Goal: Task Accomplishment & Management: Complete application form

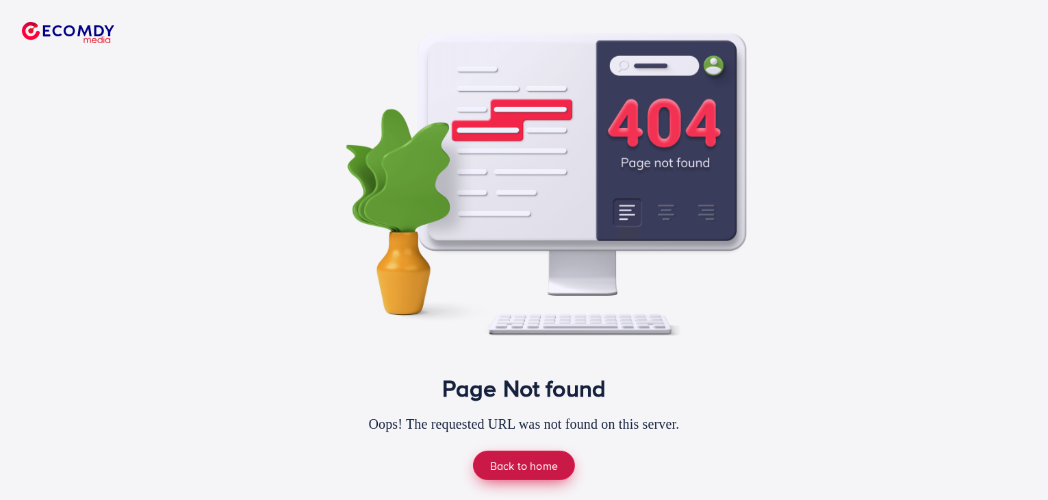
click at [523, 464] on link "Back to home" at bounding box center [524, 464] width 102 height 29
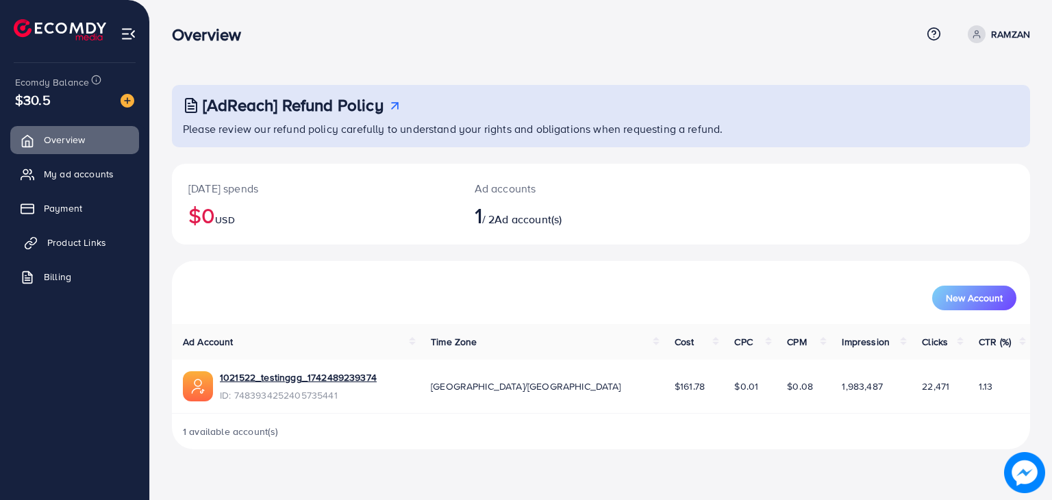
click at [86, 240] on span "Product Links" at bounding box center [76, 243] width 59 height 14
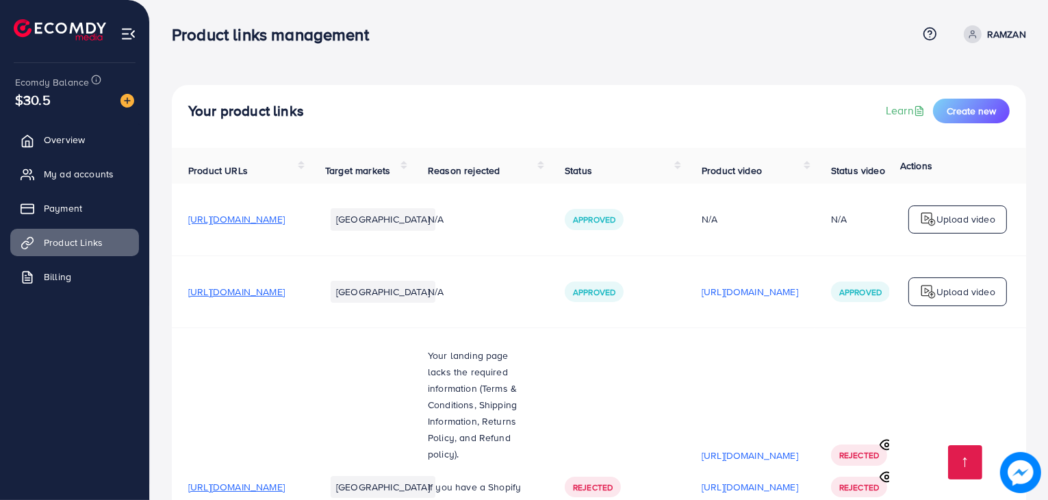
scroll to position [854, 0]
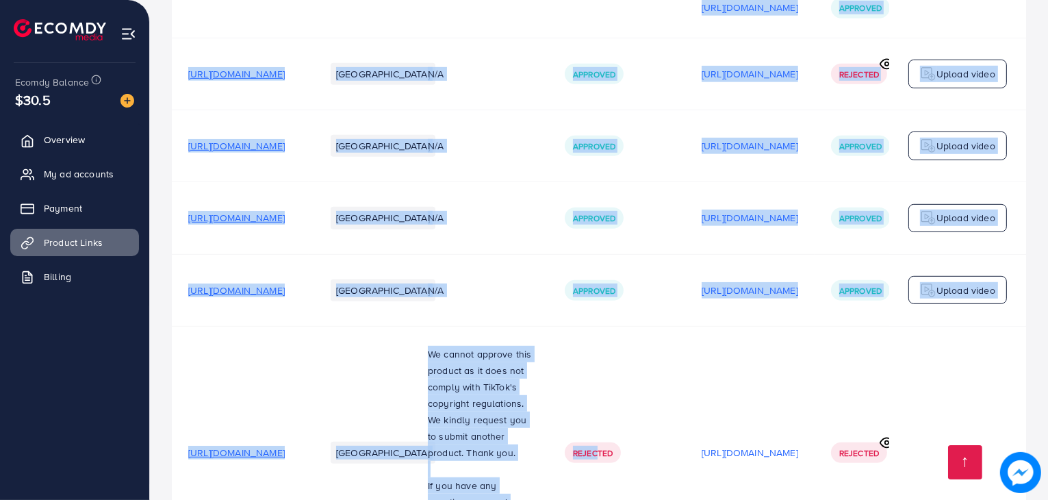
drag, startPoint x: 759, startPoint y: 432, endPoint x: 899, endPoint y: 403, distance: 143.3
click at [899, 403] on tr "[URL][DOMAIN_NAME] [GEOGRAPHIC_DATA] We cannot approve this product as it does …" at bounding box center [630, 452] width 917 height 253
click at [685, 433] on td "Rejected" at bounding box center [616, 452] width 137 height 253
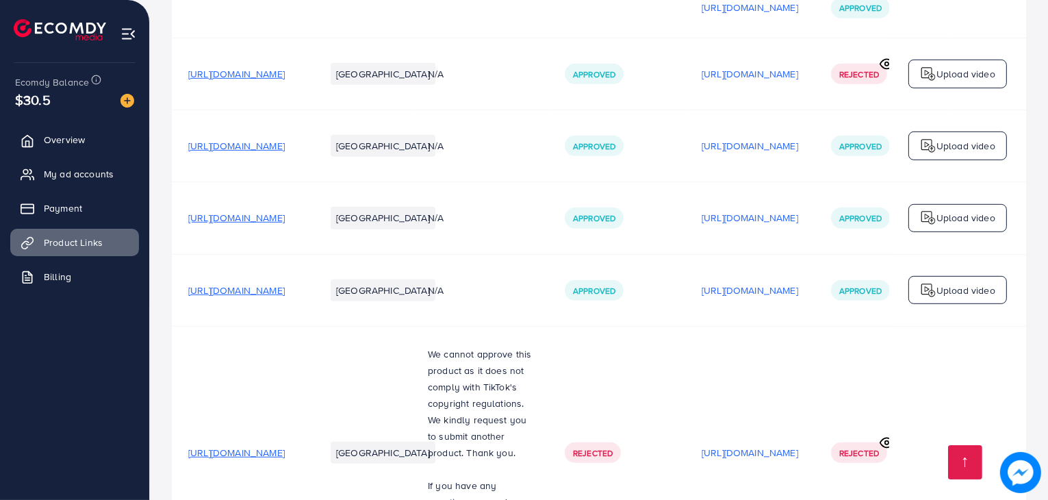
drag, startPoint x: 786, startPoint y: 433, endPoint x: 808, endPoint y: 430, distance: 22.2
click at [685, 430] on td "Rejected" at bounding box center [616, 452] width 137 height 253
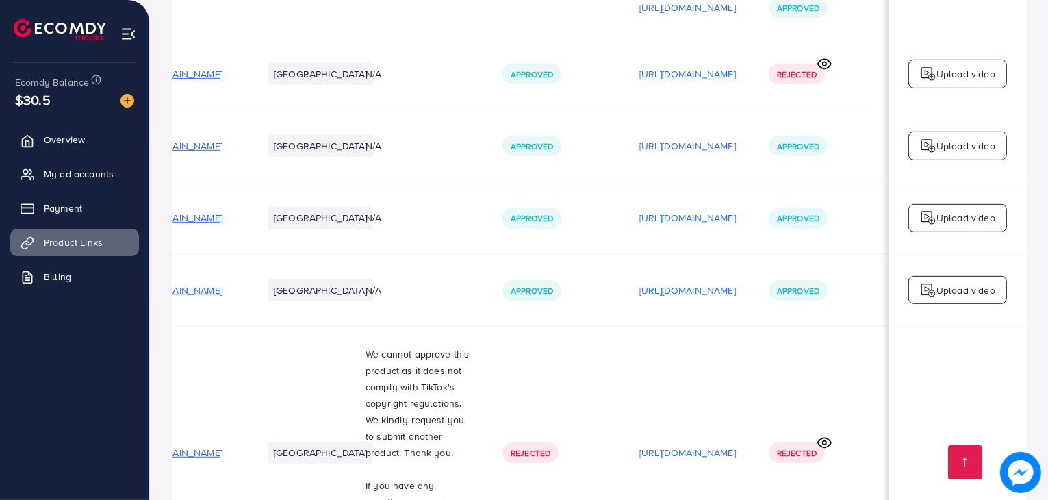
scroll to position [0, 301]
click at [821, 437] on icon at bounding box center [824, 442] width 13 height 10
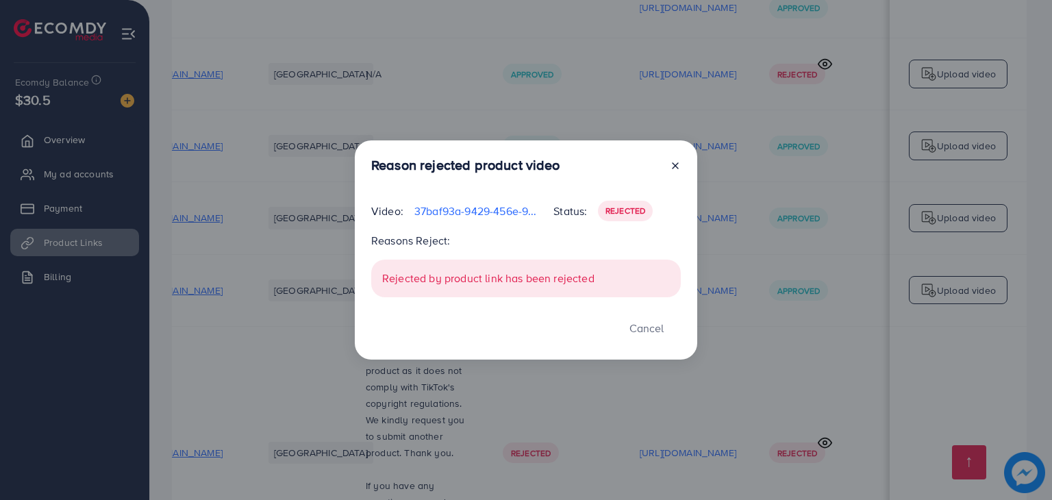
click at [674, 162] on icon at bounding box center [675, 165] width 11 height 11
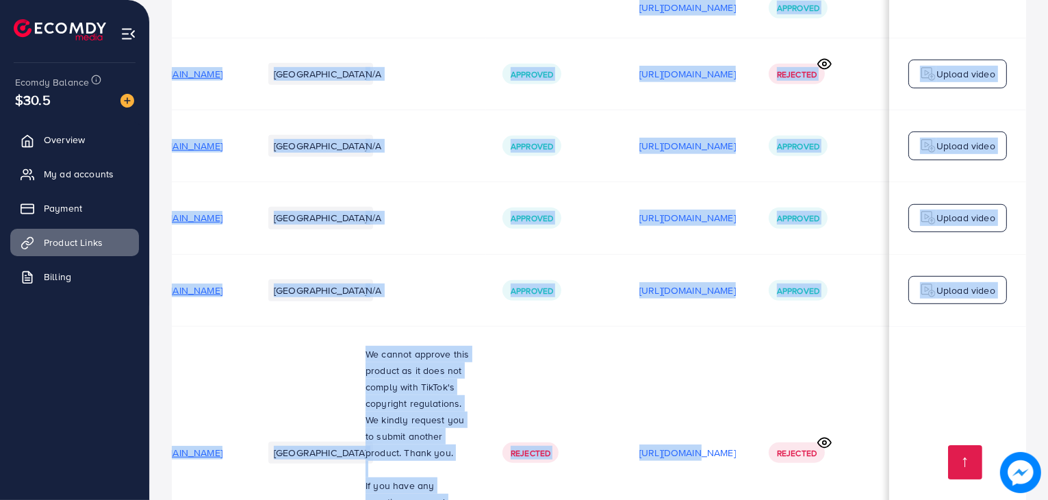
scroll to position [1, 301]
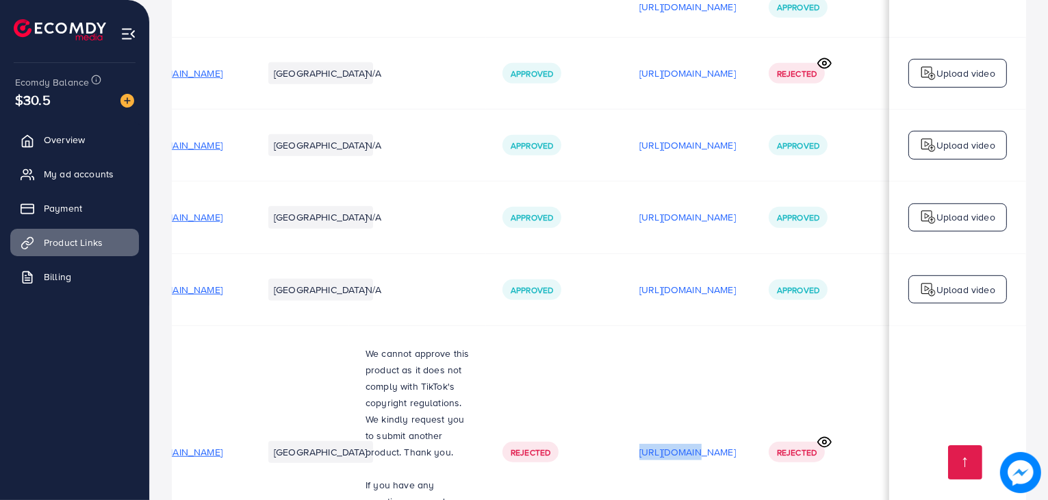
drag, startPoint x: 600, startPoint y: 433, endPoint x: 470, endPoint y: 416, distance: 130.4
click at [470, 416] on tr "[URL][DOMAIN_NAME] [GEOGRAPHIC_DATA] We cannot approve this product as it does …" at bounding box center [568, 451] width 917 height 253
click at [826, 428] on td "Rejected" at bounding box center [820, 451] width 137 height 253
click at [660, 444] on p "[URL][DOMAIN_NAME]" at bounding box center [687, 452] width 97 height 16
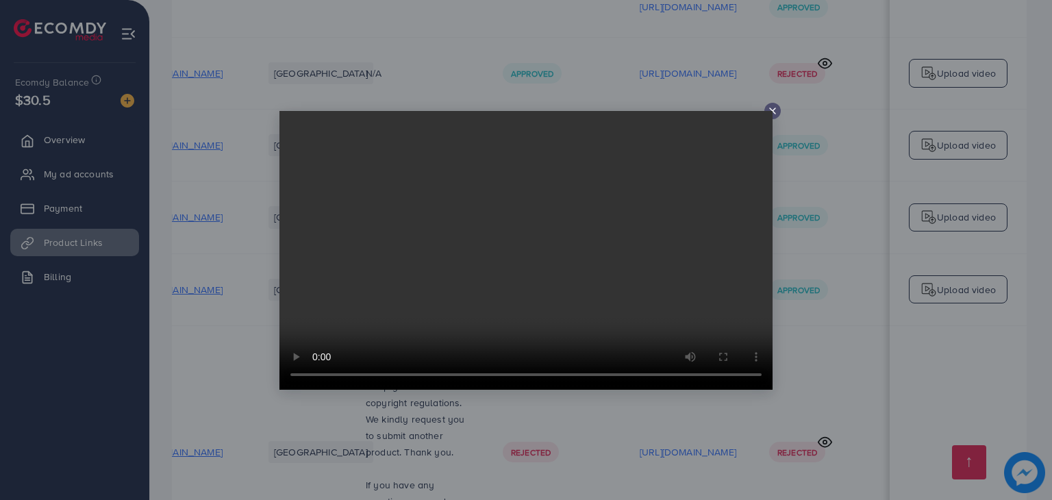
click at [770, 109] on icon at bounding box center [772, 110] width 11 height 11
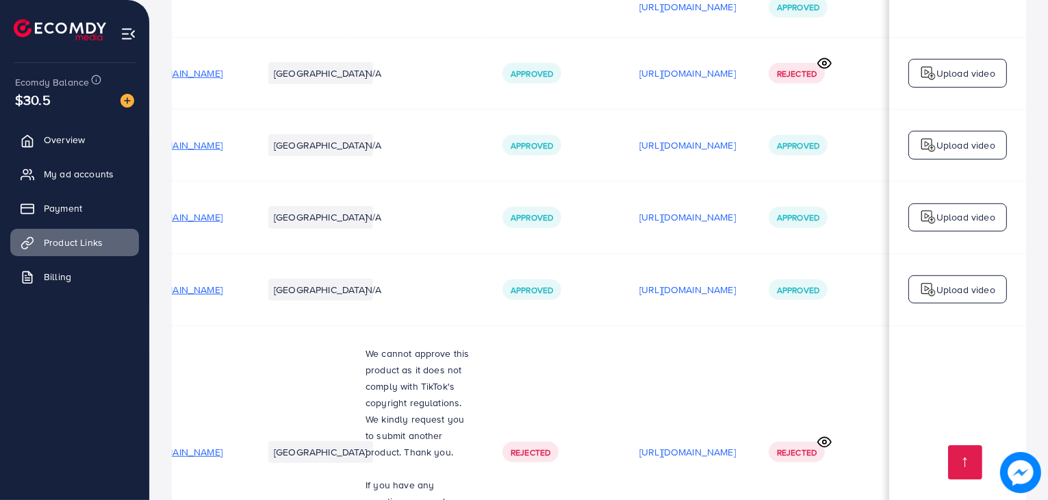
scroll to position [1, 0]
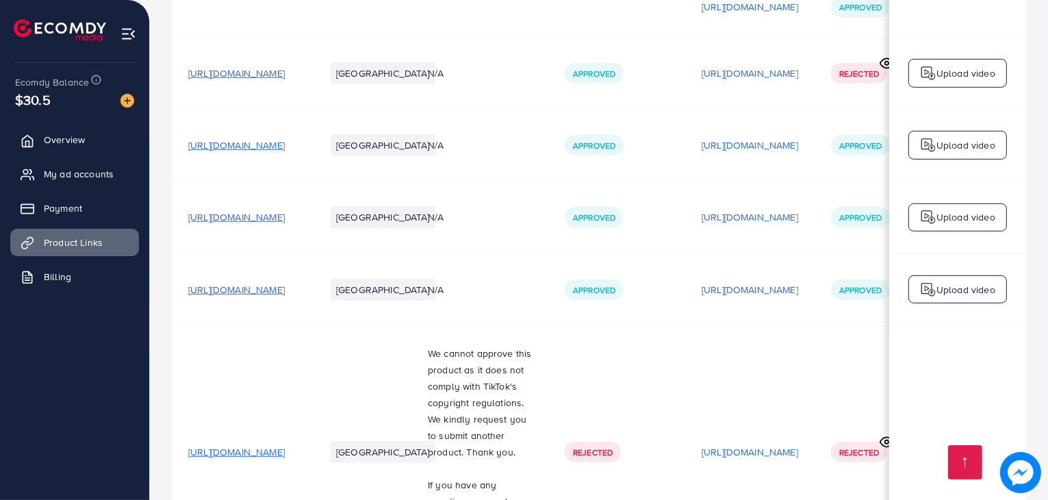
click at [285, 445] on span "[URL][DOMAIN_NAME]" at bounding box center [236, 452] width 97 height 14
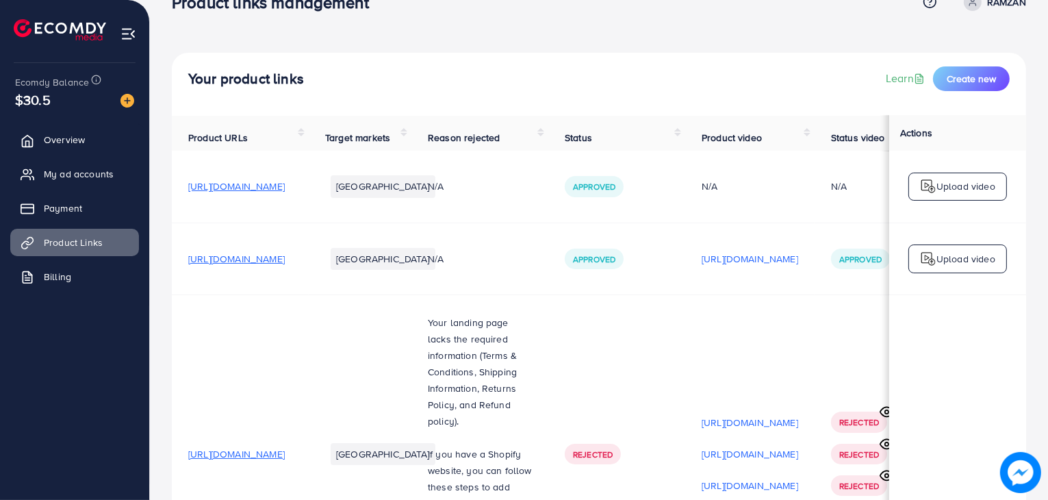
scroll to position [0, 0]
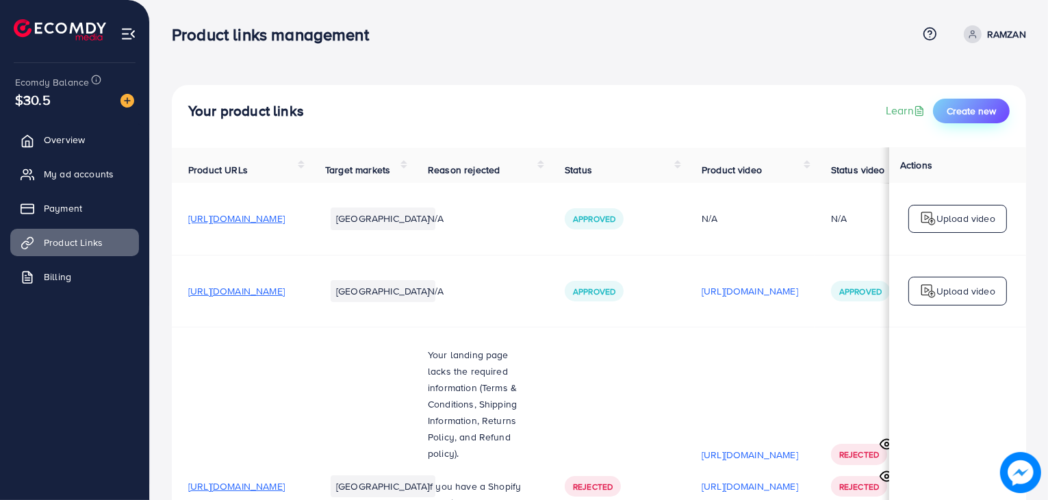
click at [967, 109] on span "Create new" at bounding box center [971, 111] width 49 height 14
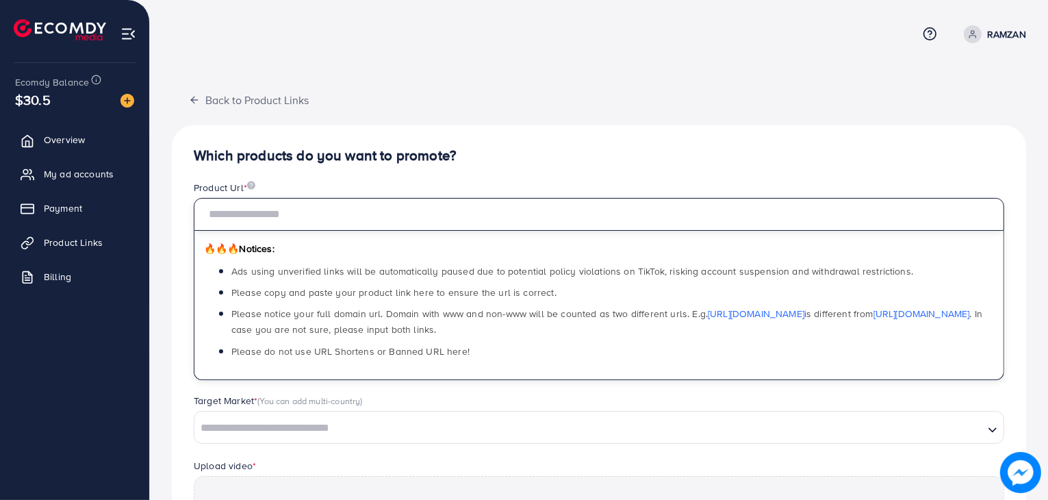
click at [427, 218] on input "text" at bounding box center [599, 214] width 811 height 33
paste input "**********"
type input "**********"
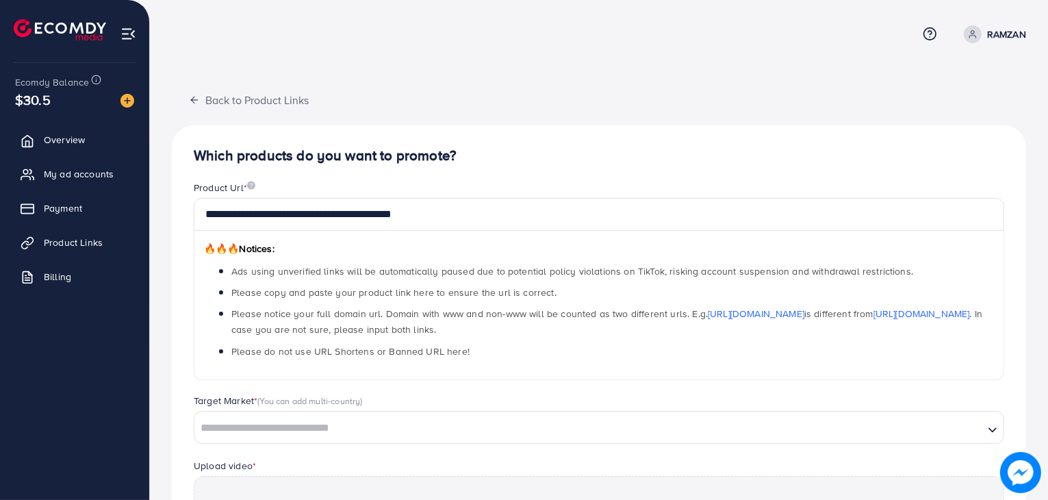
click at [770, 53] on nav "Help Center Contact Support Term and policy About Us RAMZAN Profile Log out" at bounding box center [599, 34] width 854 height 49
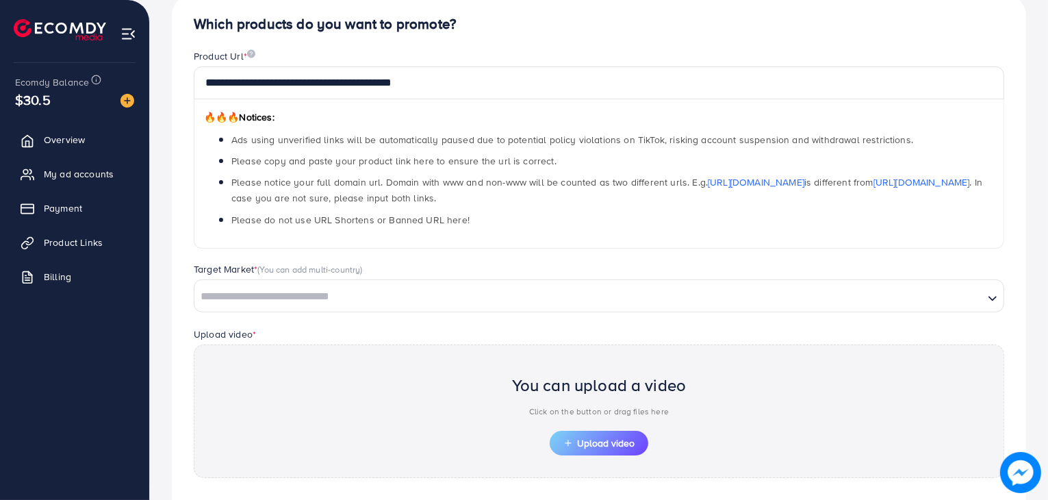
scroll to position [151, 0]
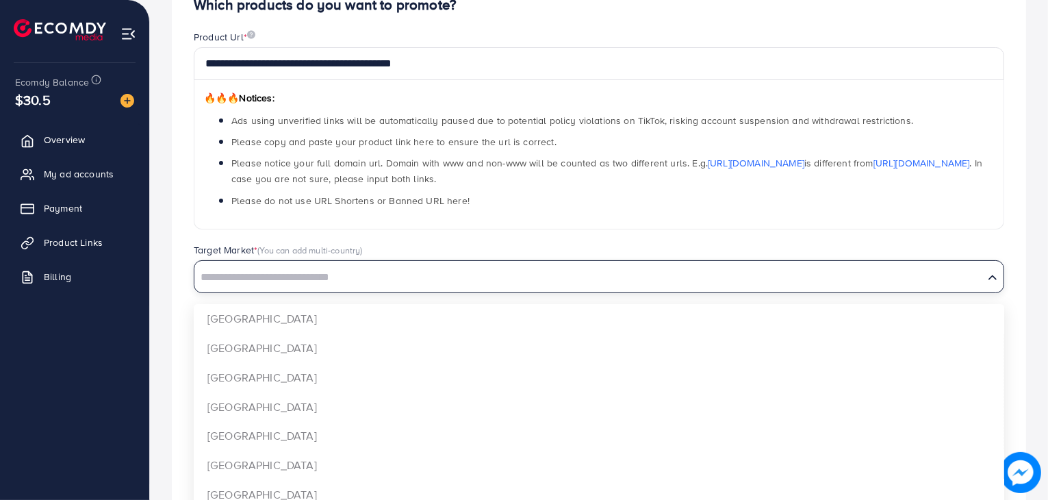
click at [625, 279] on input "Search for option" at bounding box center [589, 277] width 787 height 21
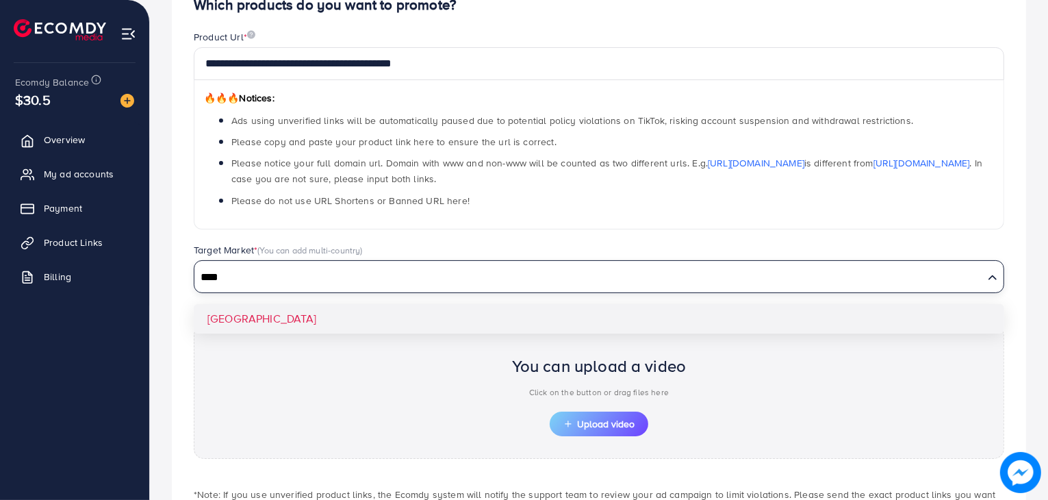
type input "****"
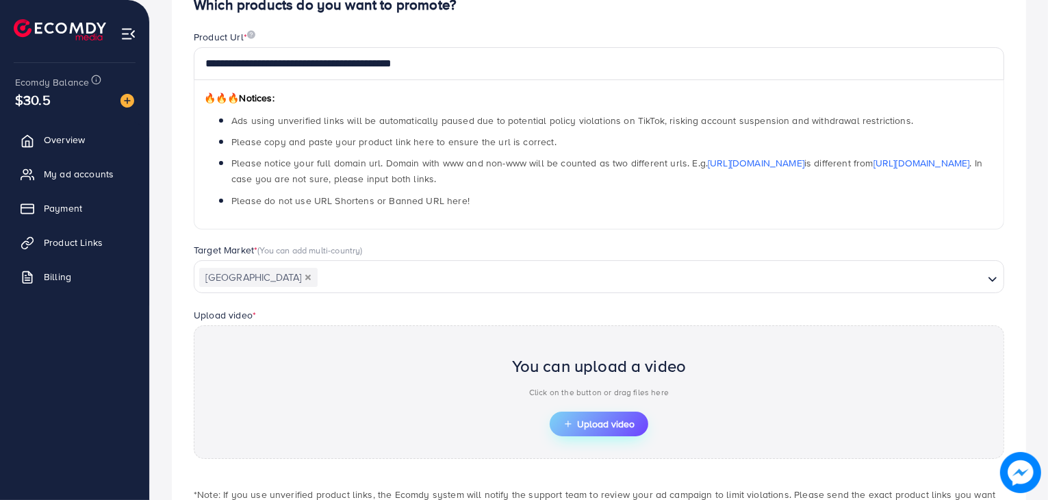
click at [600, 427] on span "Upload video" at bounding box center [598, 424] width 71 height 10
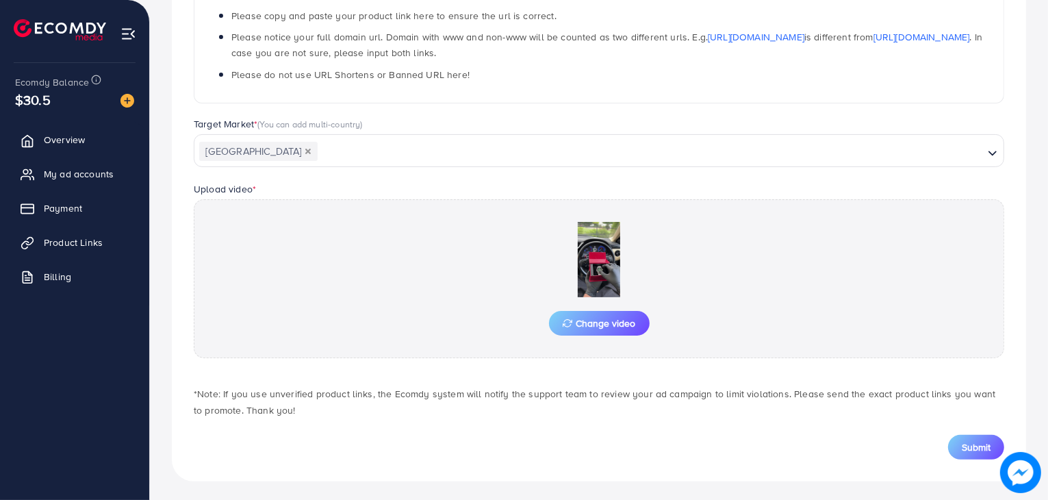
scroll to position [279, 0]
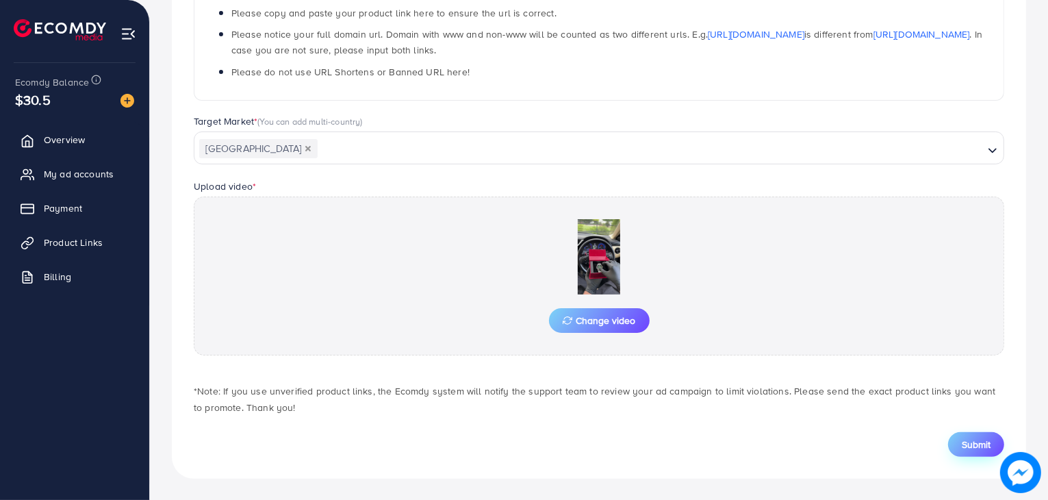
click at [963, 438] on span "Submit" at bounding box center [976, 444] width 29 height 14
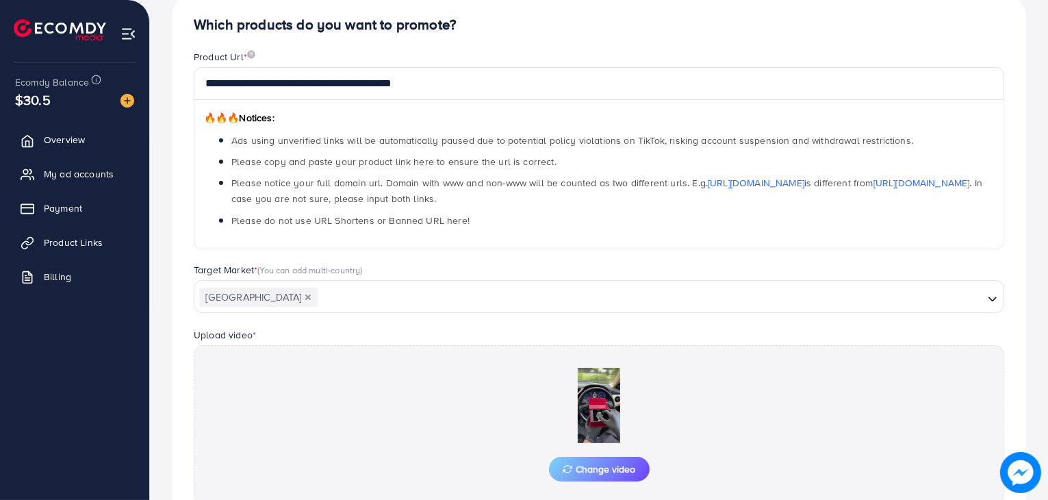
scroll to position [0, 0]
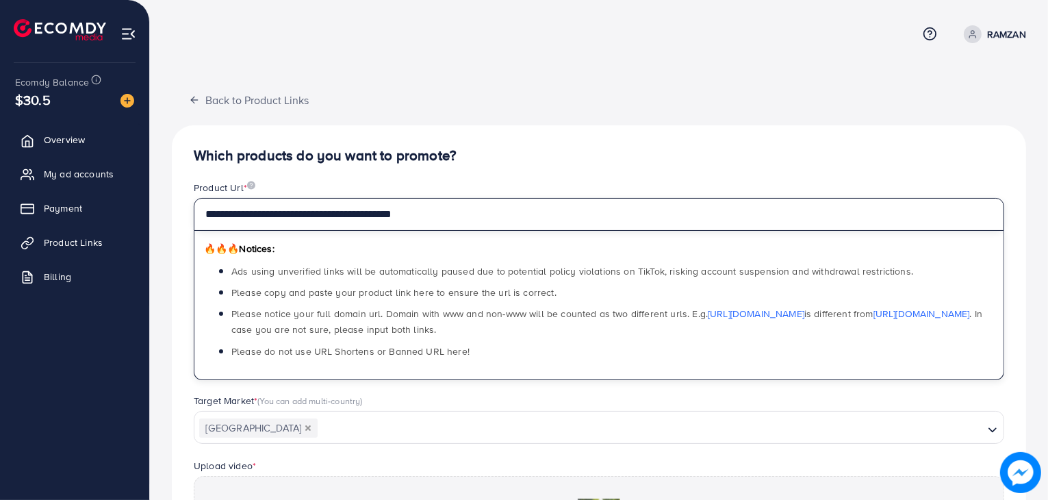
drag, startPoint x: 479, startPoint y: 221, endPoint x: 44, endPoint y: 191, distance: 436.5
click at [44, 191] on div "**********" at bounding box center [524, 390] width 1048 height 780
paste input "text"
type input "**********"
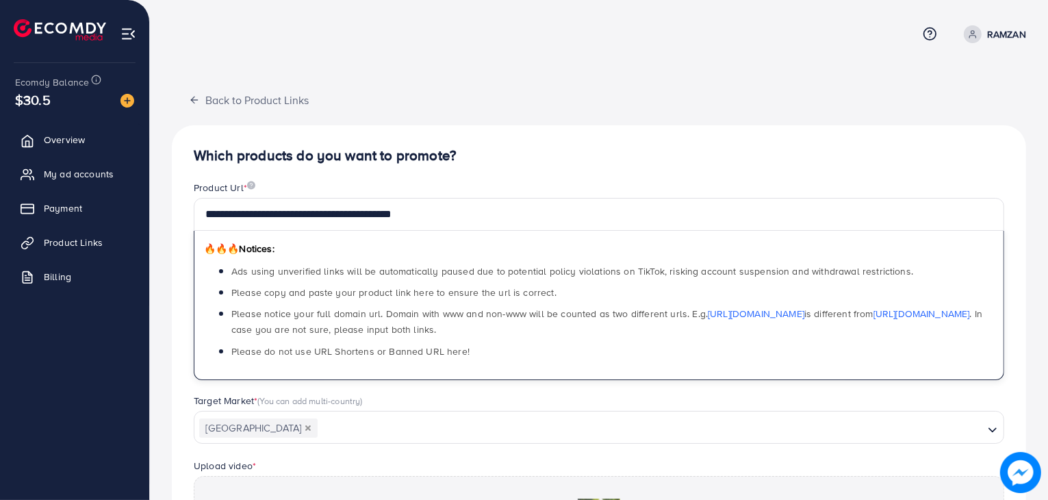
click at [611, 80] on div "**********" at bounding box center [599, 390] width 898 height 780
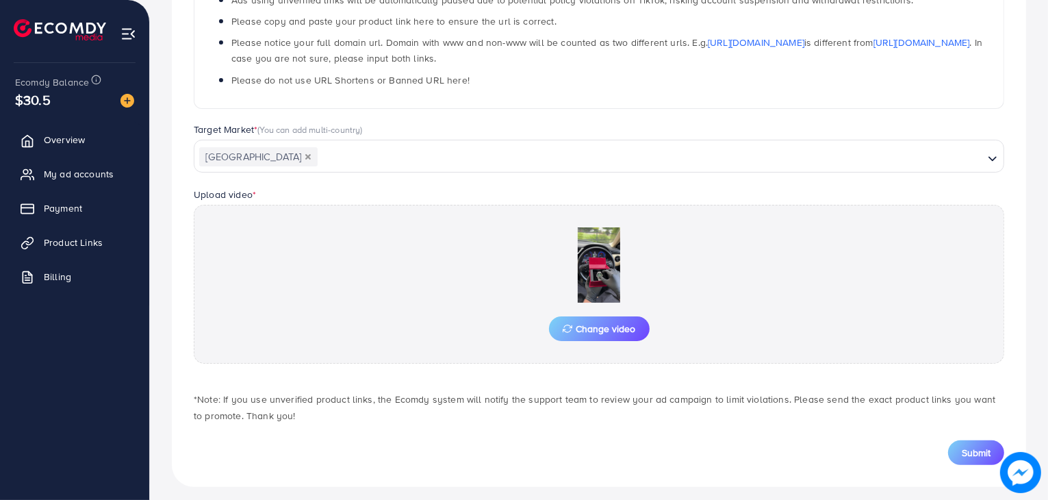
scroll to position [279, 0]
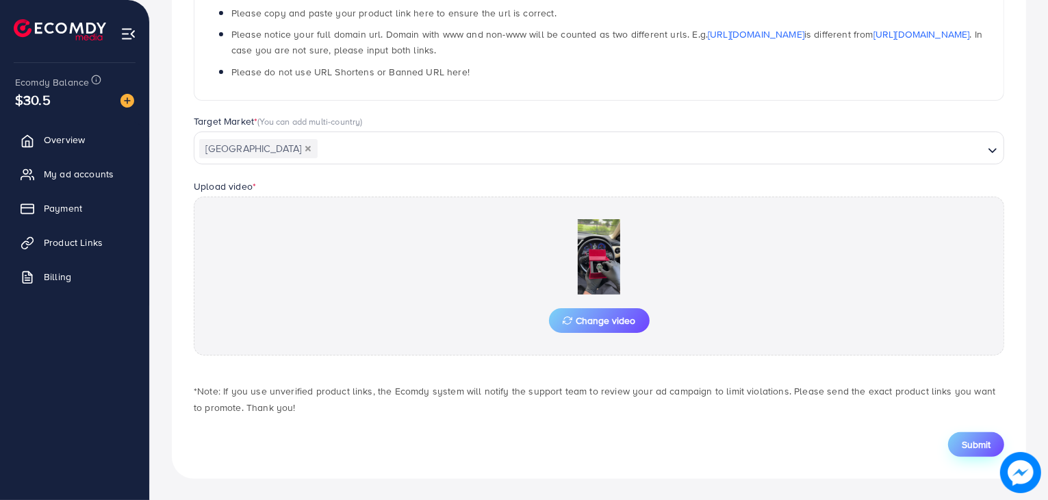
click at [971, 450] on button "Submit" at bounding box center [976, 444] width 56 height 25
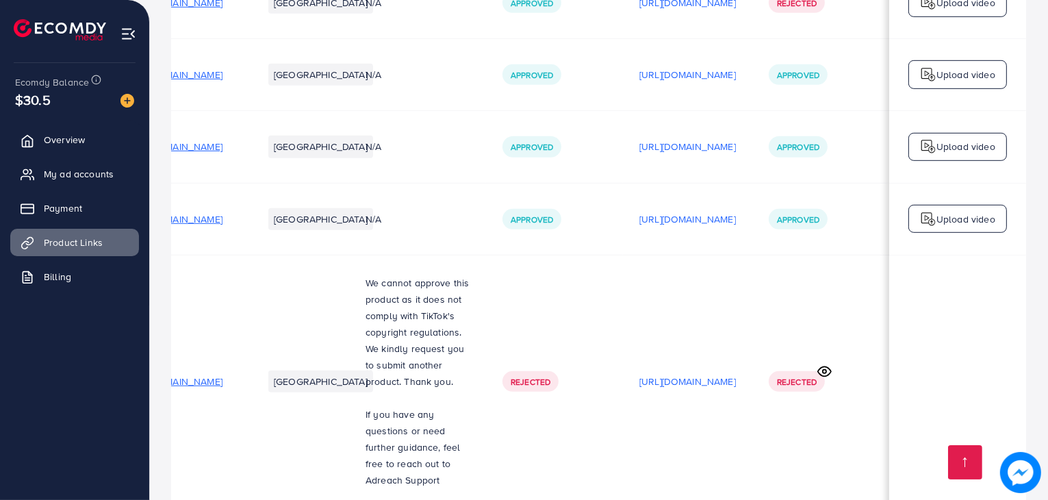
scroll to position [0, 298]
drag, startPoint x: 700, startPoint y: 433, endPoint x: 477, endPoint y: 433, distance: 223.9
